Goal: Task Accomplishment & Management: Use online tool/utility

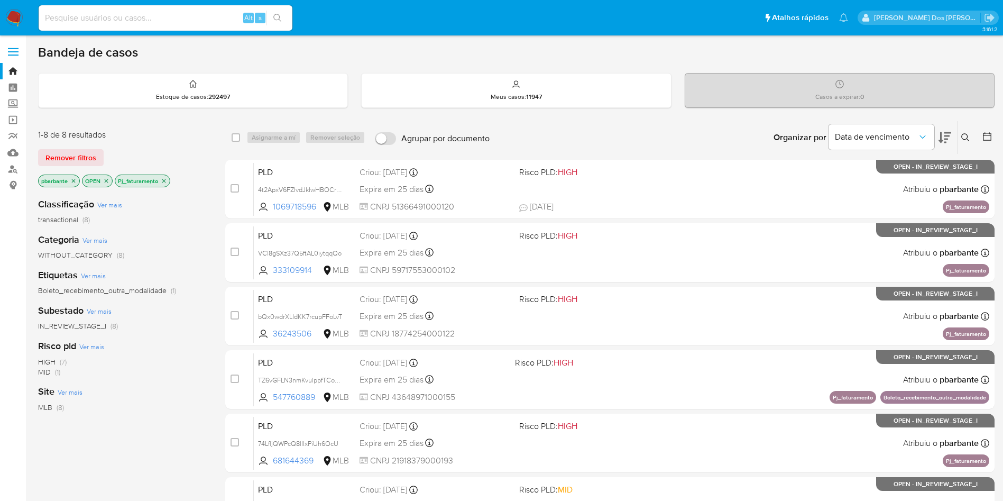
click at [169, 187] on p "Pj_faturamento" at bounding box center [142, 181] width 54 height 12
click at [162, 184] on icon "close-filter" at bounding box center [164, 181] width 6 height 6
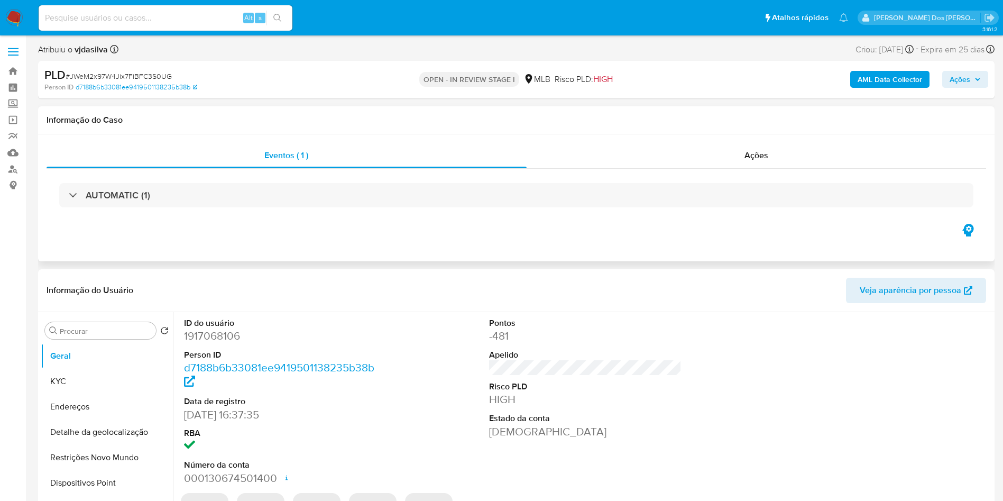
select select "10"
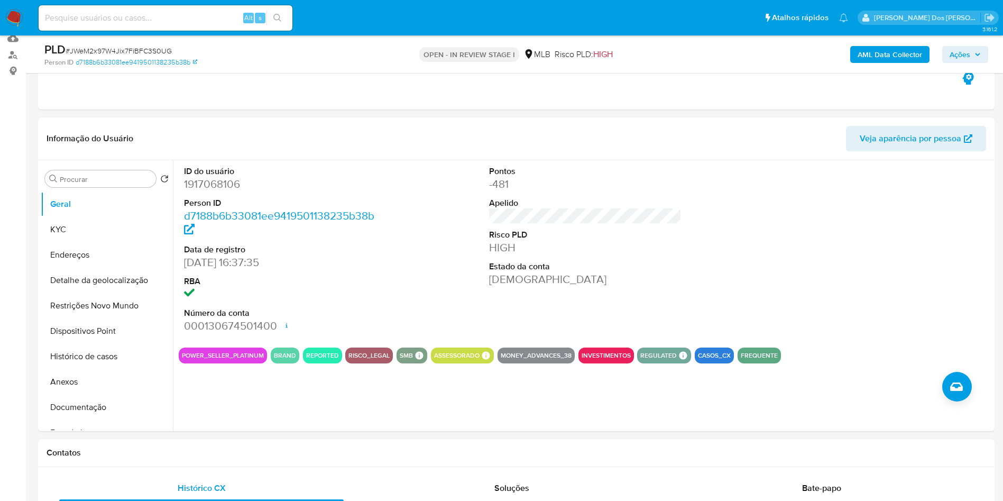
scroll to position [115, 0]
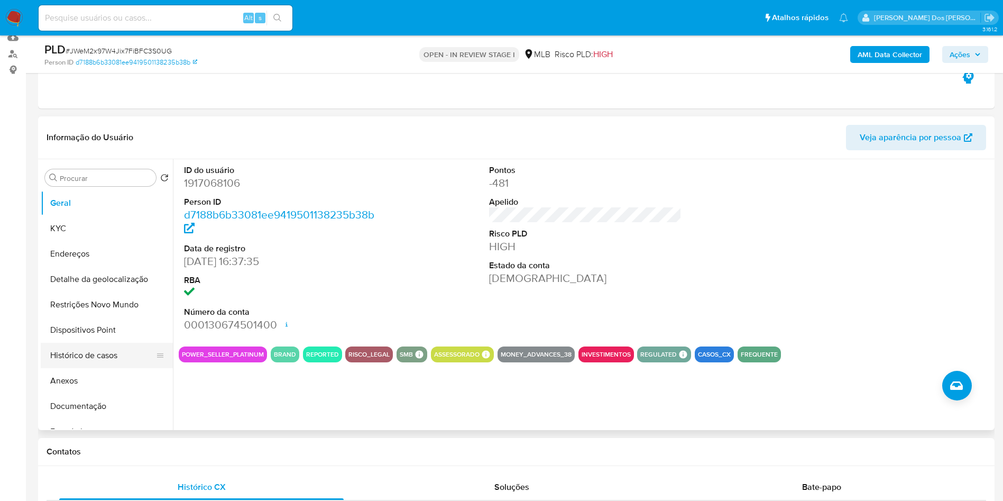
click at [103, 368] on button "Histórico de casos" at bounding box center [103, 355] width 124 height 25
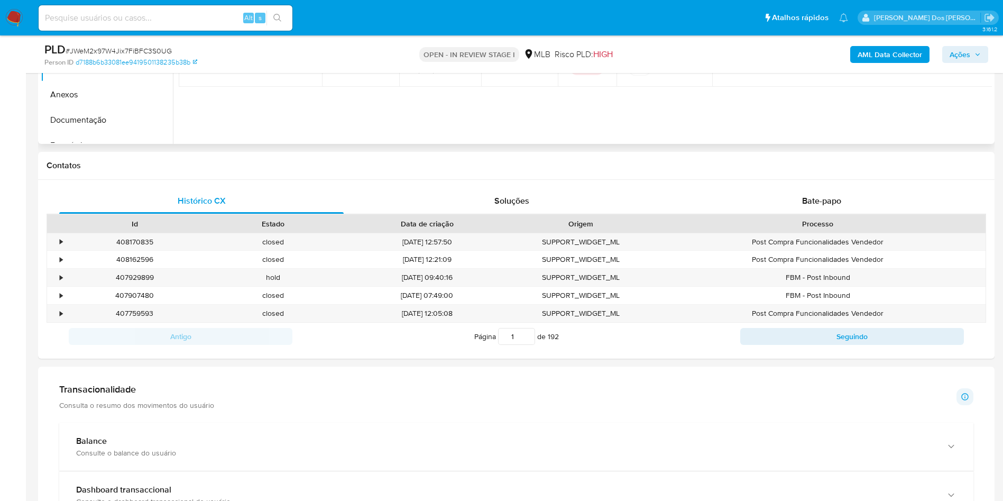
scroll to position [402, 0]
click at [833, 205] on div "Bate-papo" at bounding box center [822, 199] width 284 height 25
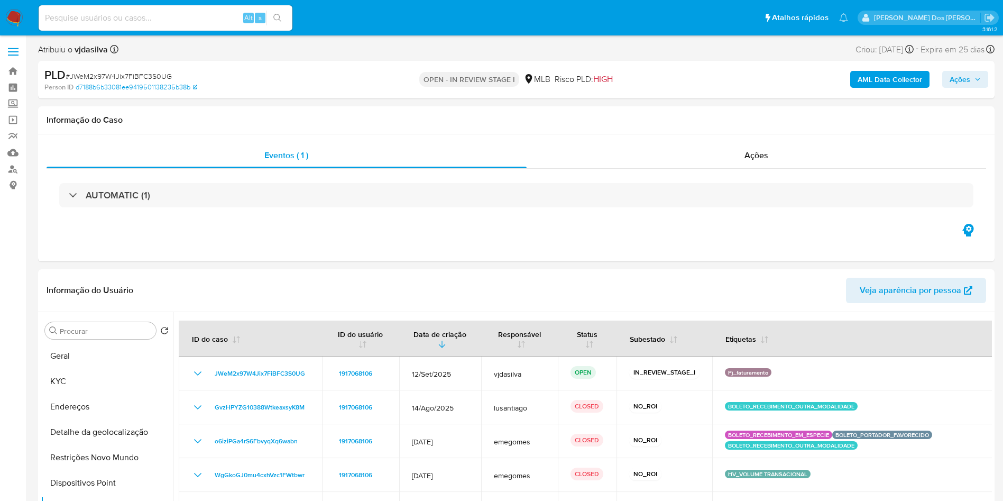
scroll to position [1, 0]
